Goal: Task Accomplishment & Management: Manage account settings

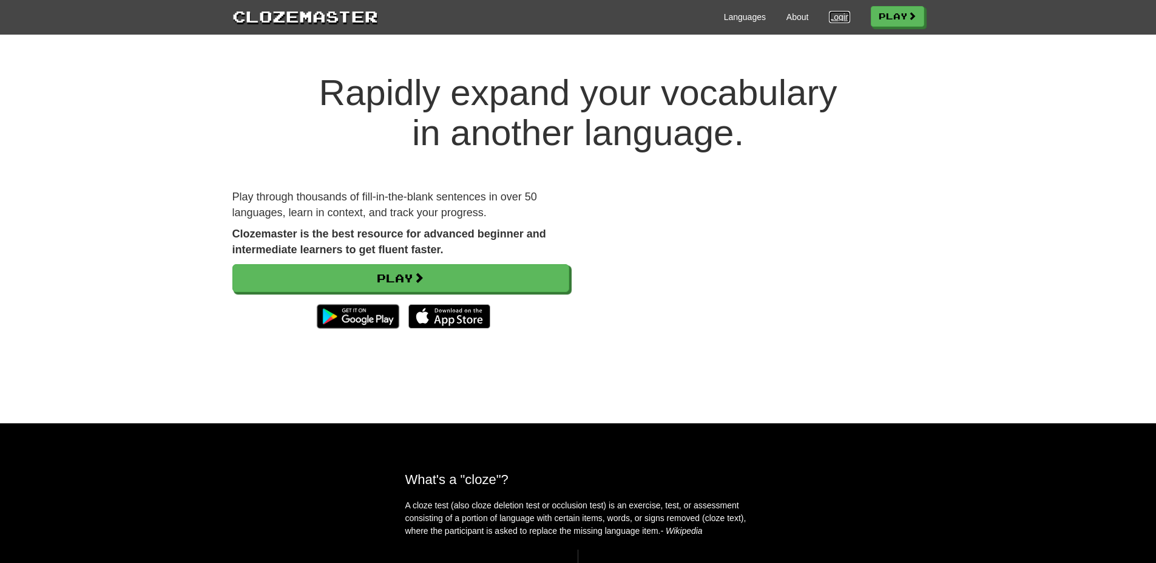
click at [829, 19] on link "Login" at bounding box center [839, 17] width 21 height 12
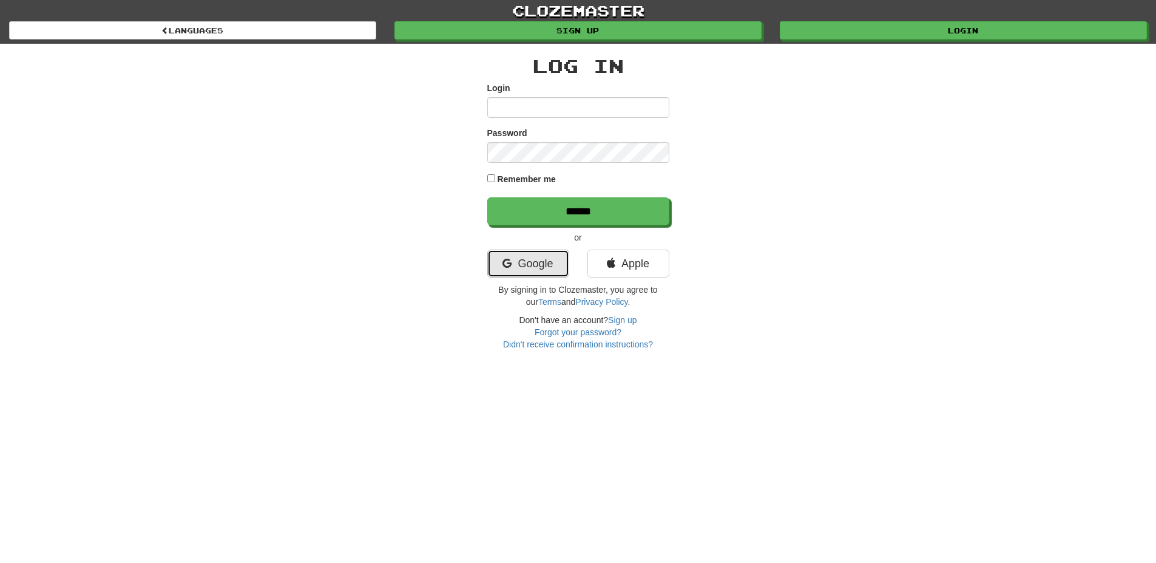
click at [537, 268] on link "Google" at bounding box center [528, 263] width 82 height 28
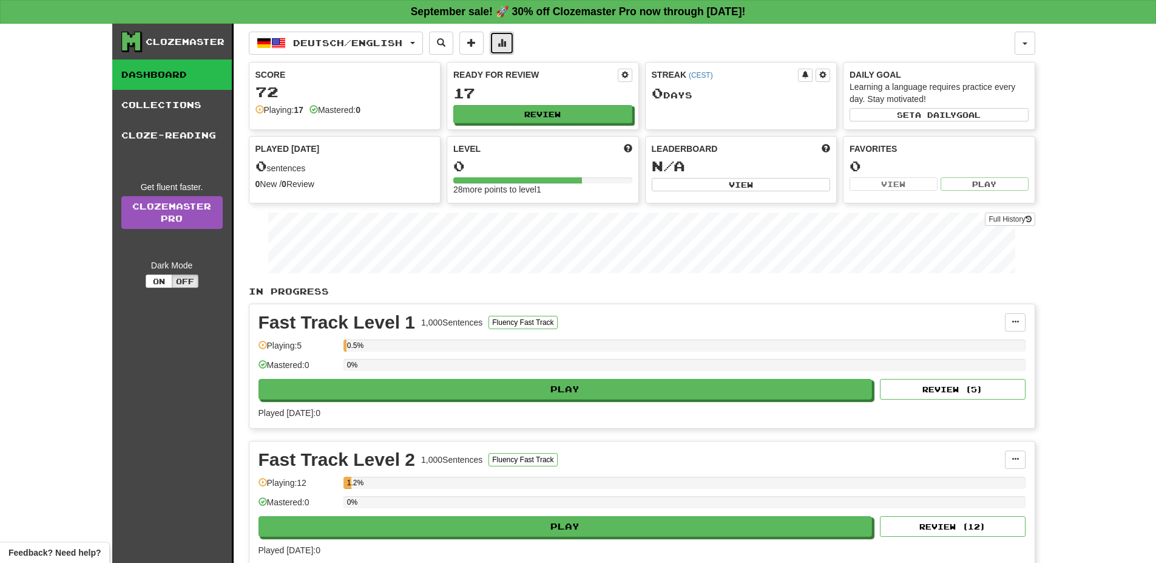
click at [507, 35] on button at bounding box center [502, 43] width 24 height 23
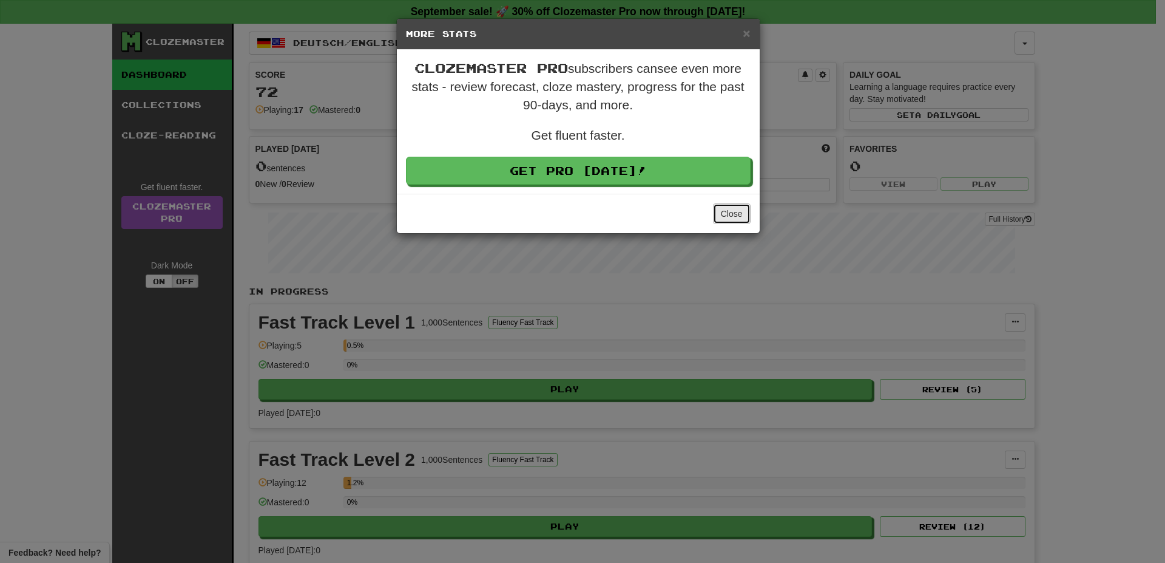
click at [744, 216] on button "Close" at bounding box center [732, 213] width 38 height 21
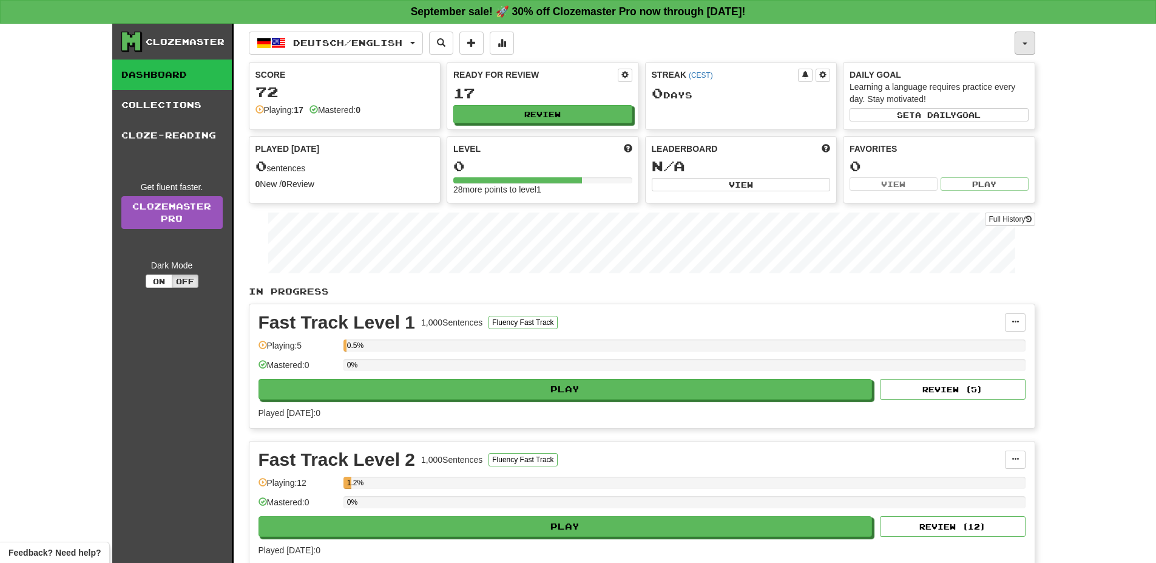
click at [1025, 43] on span "button" at bounding box center [1025, 43] width 5 height 2
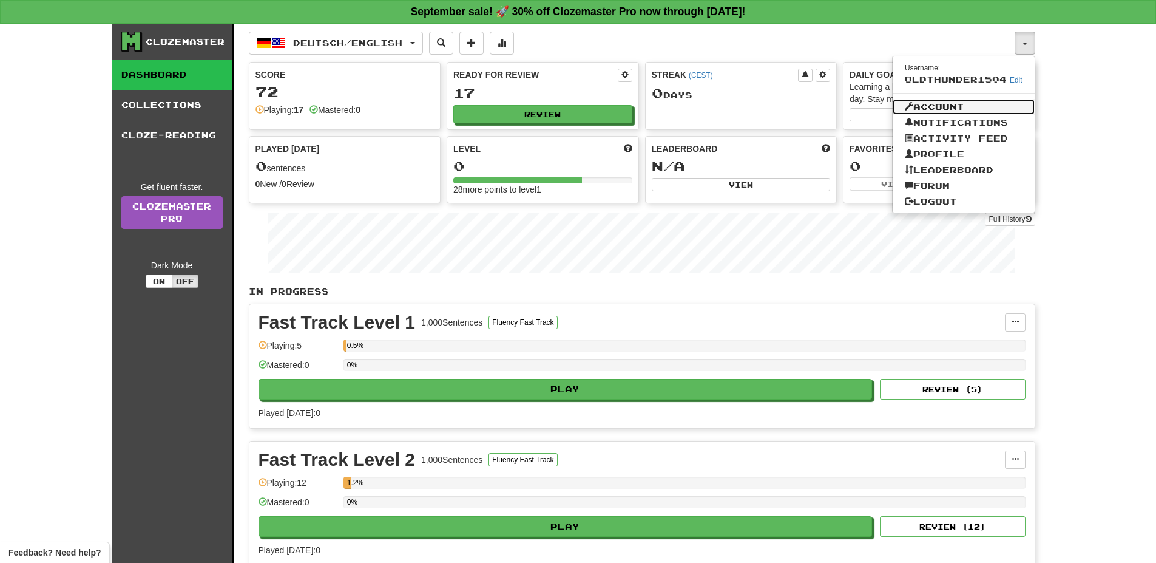
click at [989, 104] on link "Account" at bounding box center [964, 107] width 142 height 16
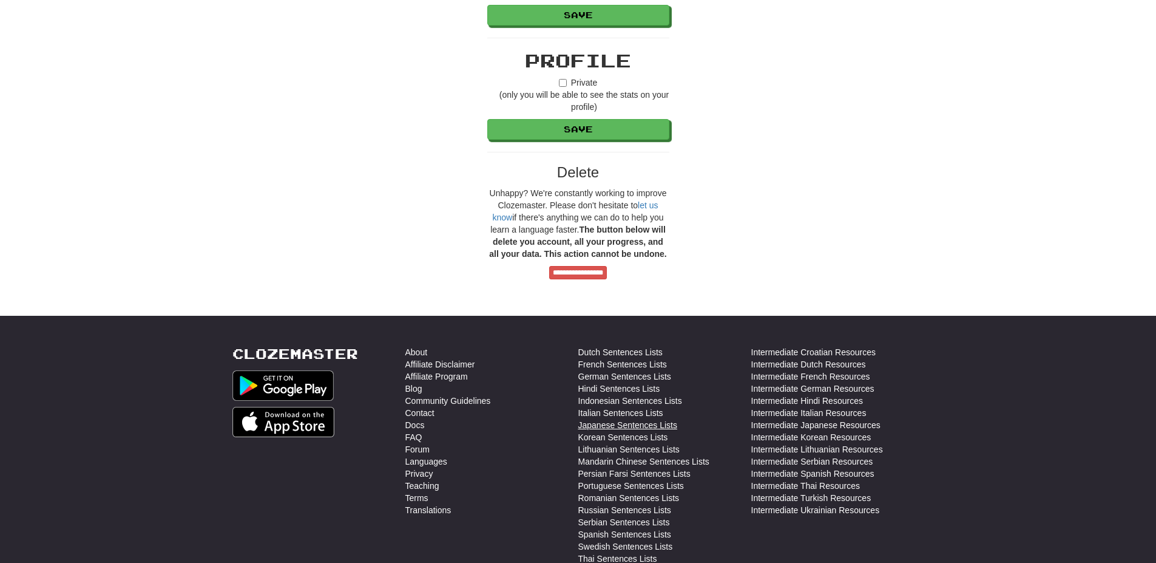
scroll to position [947, 0]
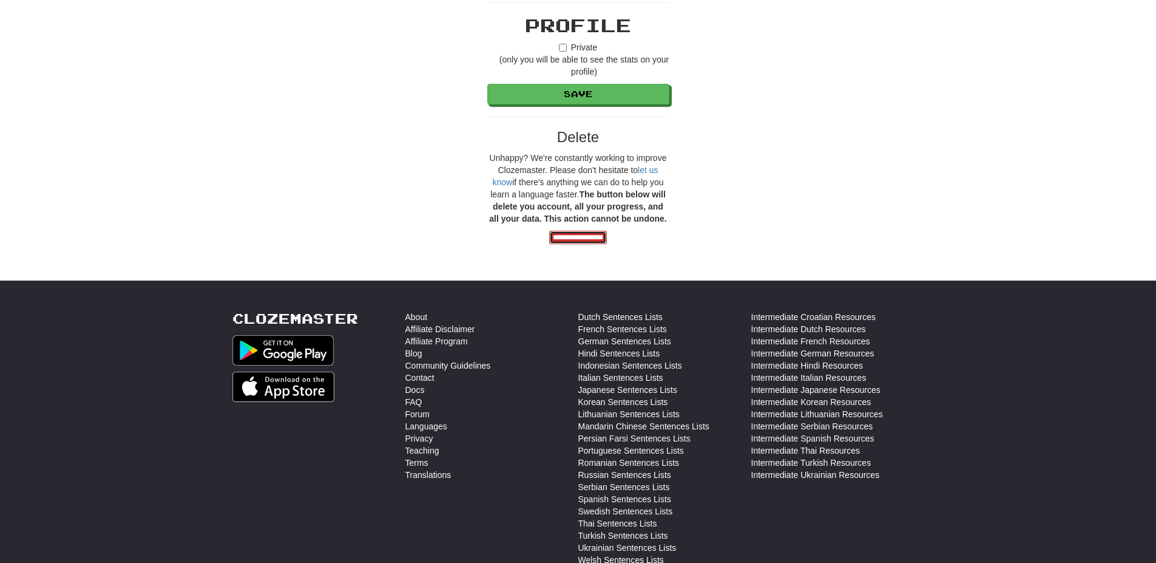
click at [588, 235] on input "**********" at bounding box center [578, 237] width 58 height 13
